Goal: Information Seeking & Learning: Learn about a topic

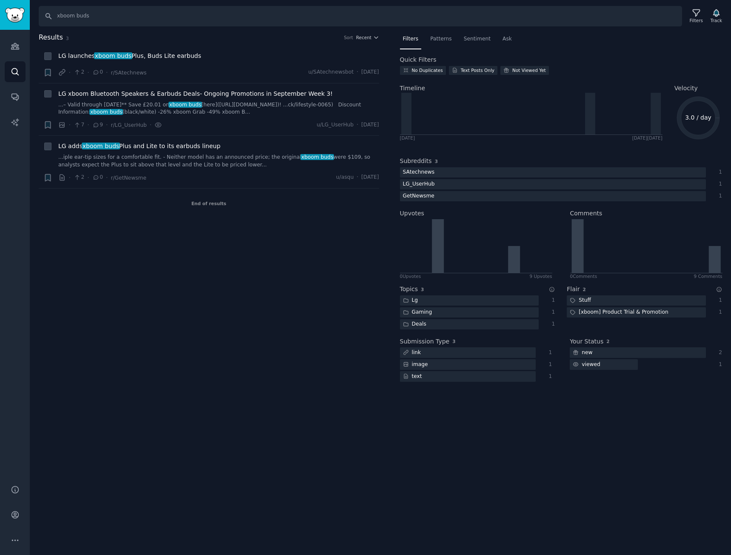
click at [335, 403] on div "Search xboom buds Filters Track Results 3 Sort Recent + LG launches xboom buds …" at bounding box center [380, 277] width 701 height 555
click at [709, 14] on div "Track" at bounding box center [715, 16] width 17 height 18
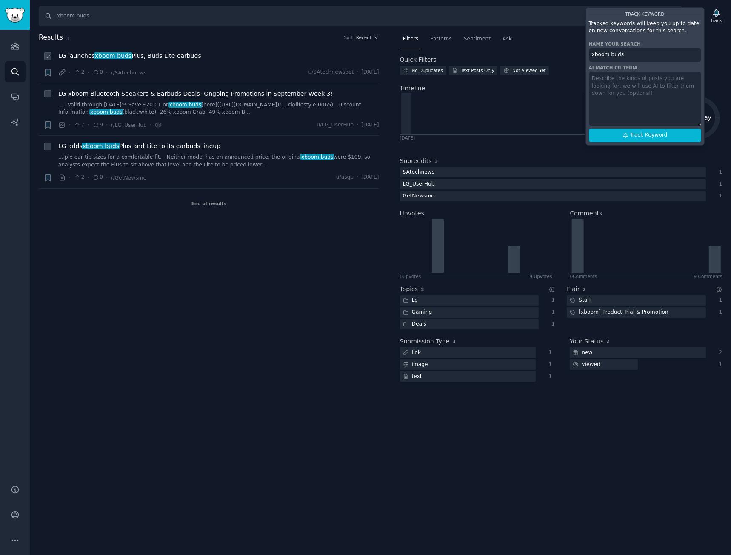
click at [314, 48] on li "+ LG launches xboom buds Plus, Buds Lite earbuds · 2 · 0 · r/SAtechnews u/SAtec…" at bounding box center [209, 64] width 340 height 37
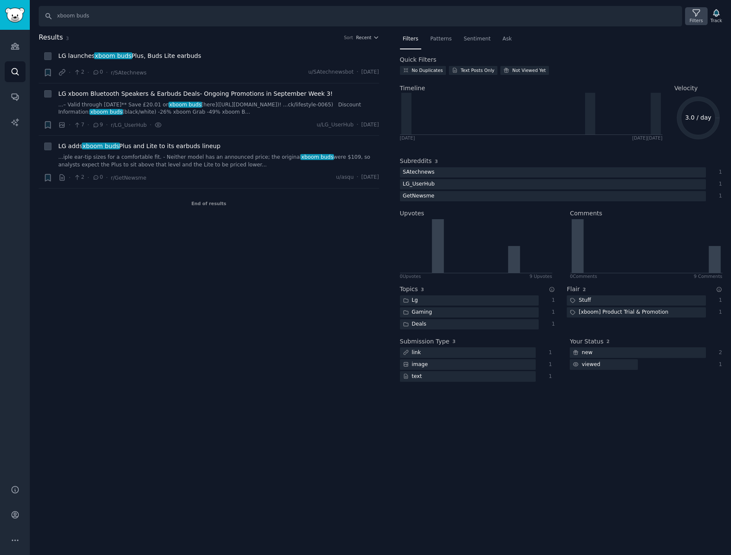
click at [691, 20] on div "Filters" at bounding box center [696, 16] width 22 height 18
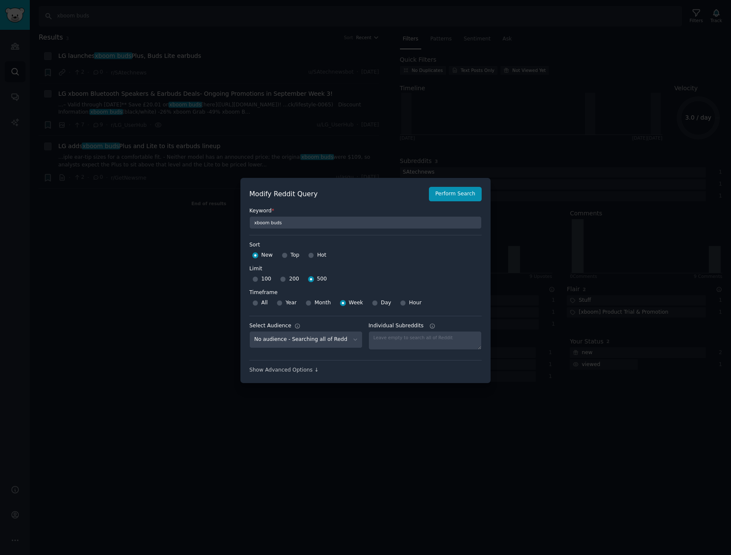
click at [330, 303] on div "All Year Month Week Day Hour" at bounding box center [365, 303] width 232 height 14
click at [321, 303] on span "Month" at bounding box center [322, 303] width 16 height 8
click at [311, 303] on input "Month" at bounding box center [308, 303] width 6 height 6
radio input "true"
click at [467, 191] on button "Perform Search" at bounding box center [455, 194] width 53 height 14
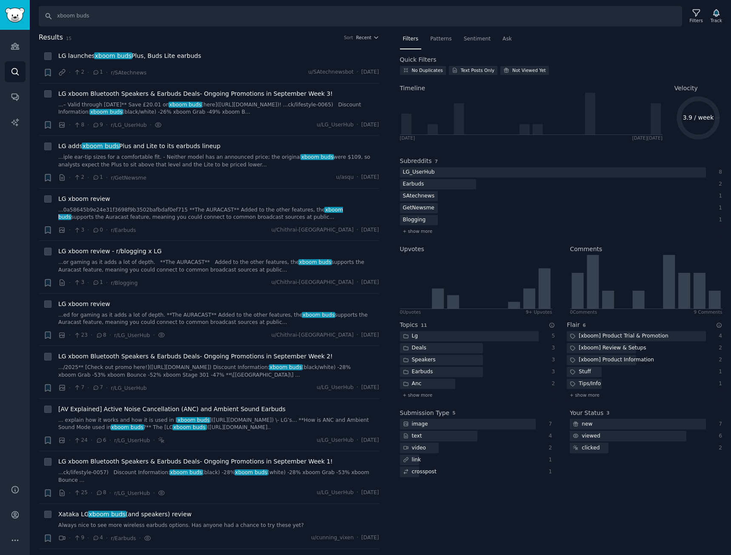
click at [337, 40] on h2 "Results 15 Sort Recent" at bounding box center [209, 37] width 340 height 11
click at [348, 36] on div "Sort" at bounding box center [348, 37] width 9 height 6
click at [377, 38] on icon "button" at bounding box center [376, 37] width 6 height 6
click at [353, 72] on div "Upvotes" at bounding box center [336, 68] width 79 height 15
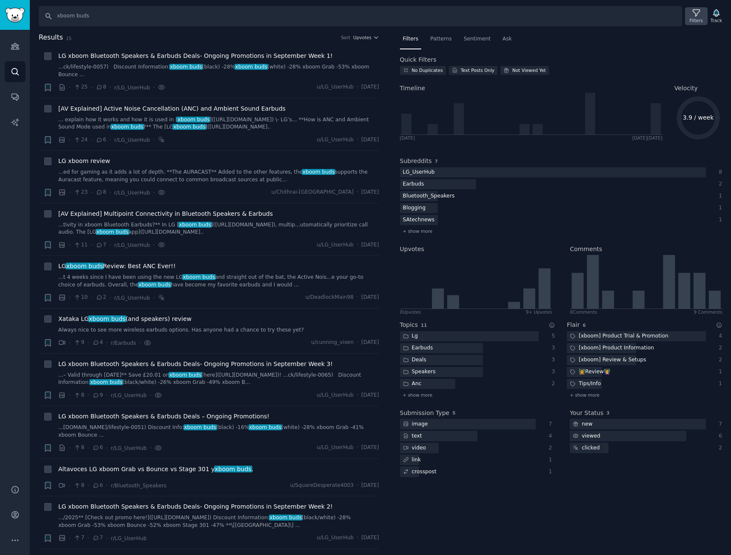
click at [703, 16] on div "Filters" at bounding box center [696, 16] width 22 height 18
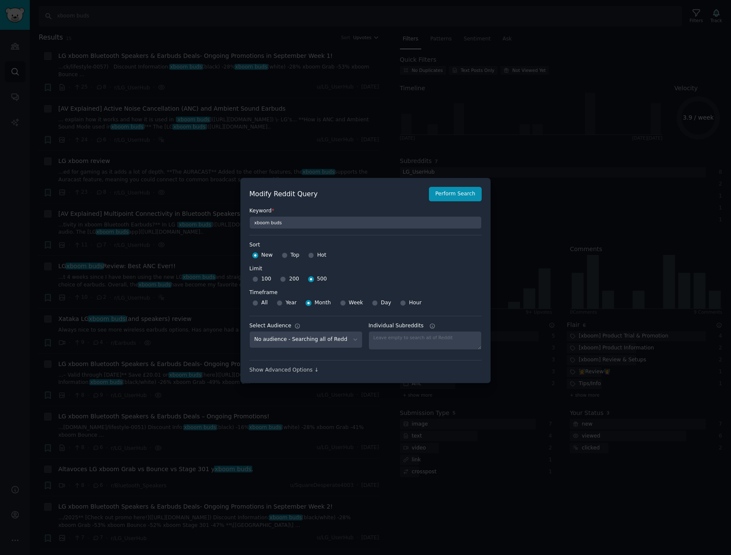
click at [345, 302] on div "Week" at bounding box center [351, 303] width 23 height 14
click at [341, 303] on input "Week" at bounding box center [343, 303] width 6 height 6
radio input "true"
click at [451, 188] on button "Perform Search" at bounding box center [455, 194] width 53 height 14
